Goal: Go to known website: Access a specific website the user already knows

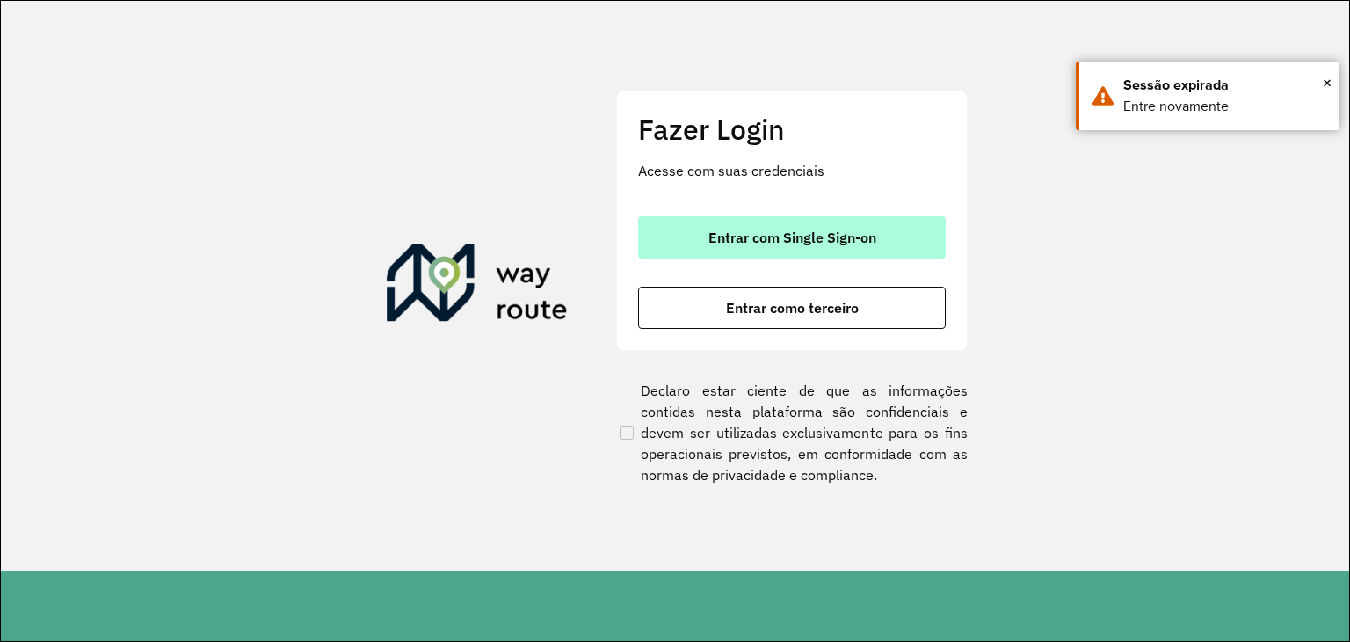
click at [721, 240] on span "Entrar com Single Sign-on" at bounding box center [793, 237] width 168 height 14
